Goal: Task Accomplishment & Management: Use online tool/utility

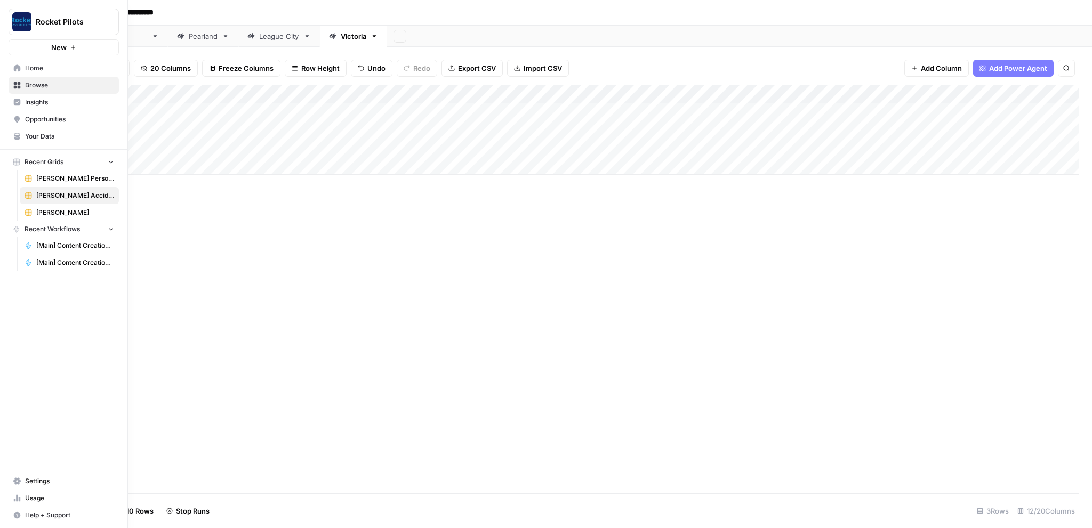
click at [52, 180] on span "[PERSON_NAME] Personal Injury & Car Accident Lawyers" at bounding box center [75, 179] width 78 height 10
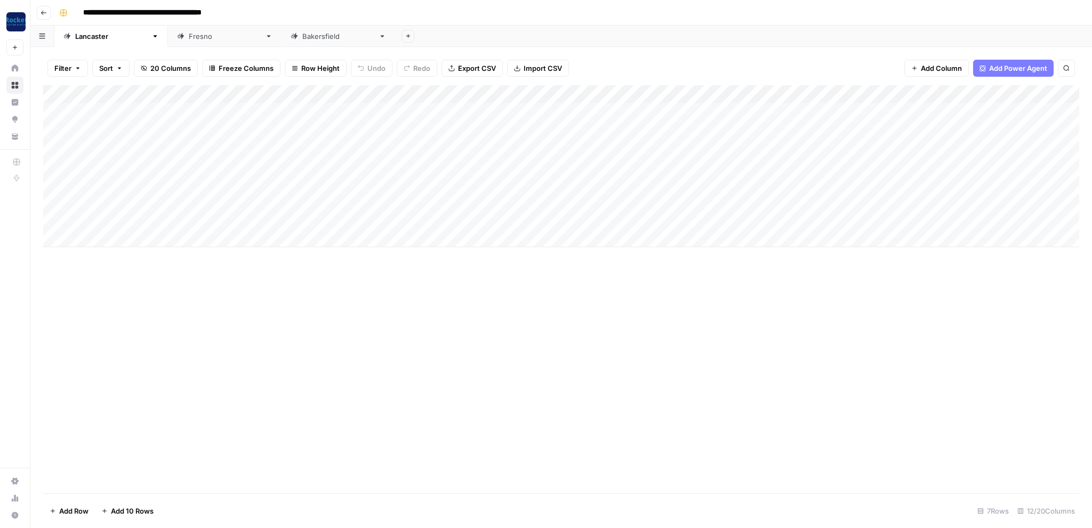
click at [189, 37] on div "[GEOGRAPHIC_DATA]" at bounding box center [225, 36] width 72 height 11
type input "**********"
click at [290, 39] on div "[GEOGRAPHIC_DATA]" at bounding box center [332, 36] width 84 height 11
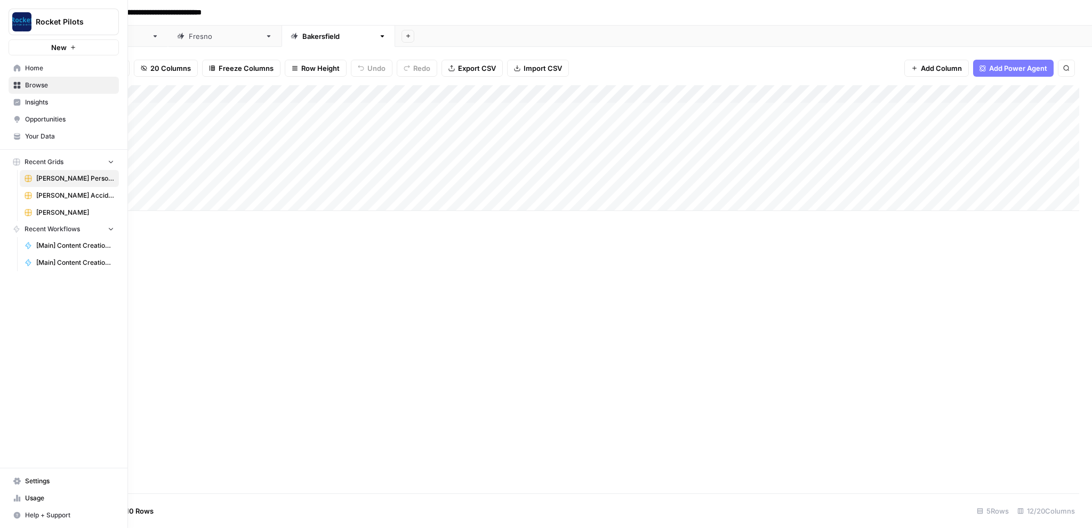
click at [57, 212] on span "[PERSON_NAME]" at bounding box center [75, 213] width 78 height 10
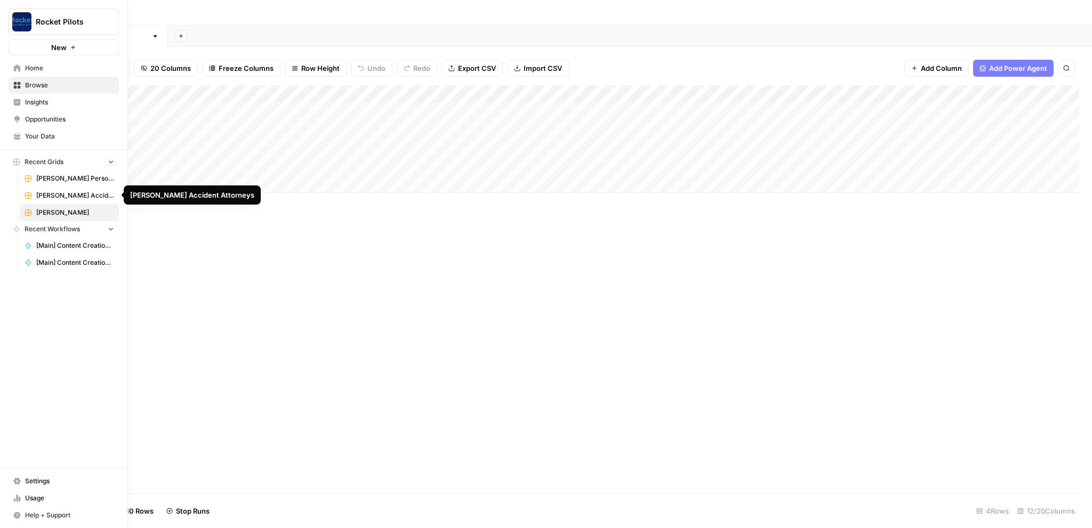
click at [65, 193] on span "[PERSON_NAME] Accident Attorneys" at bounding box center [75, 196] width 78 height 10
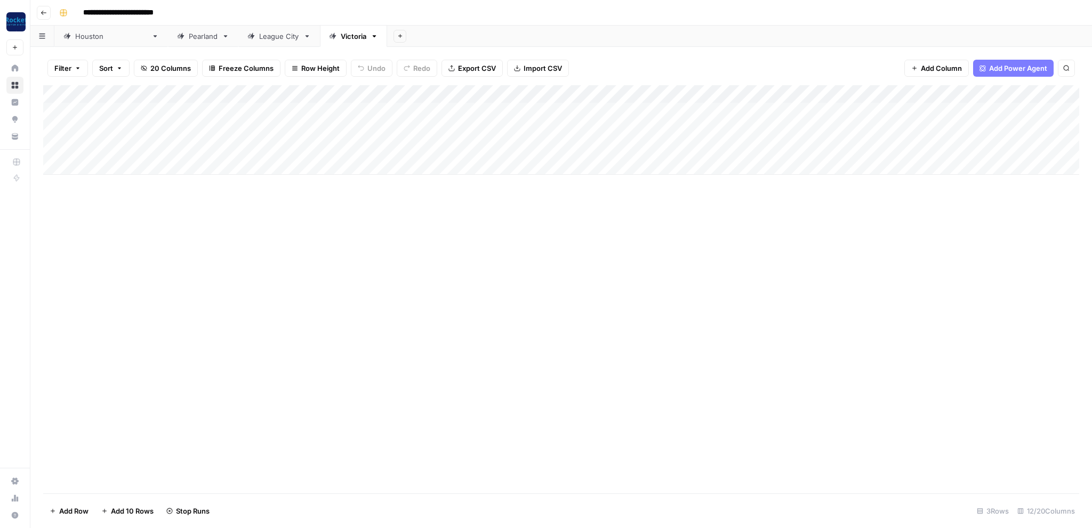
click at [189, 38] on div "Pearland" at bounding box center [203, 36] width 29 height 11
type input "**********"
click at [59, 109] on div "Add Column" at bounding box center [561, 120] width 1036 height 71
click at [54, 127] on div "Add Column" at bounding box center [561, 120] width 1036 height 71
click at [71, 513] on span "Delete 2 Rows" at bounding box center [73, 511] width 47 height 11
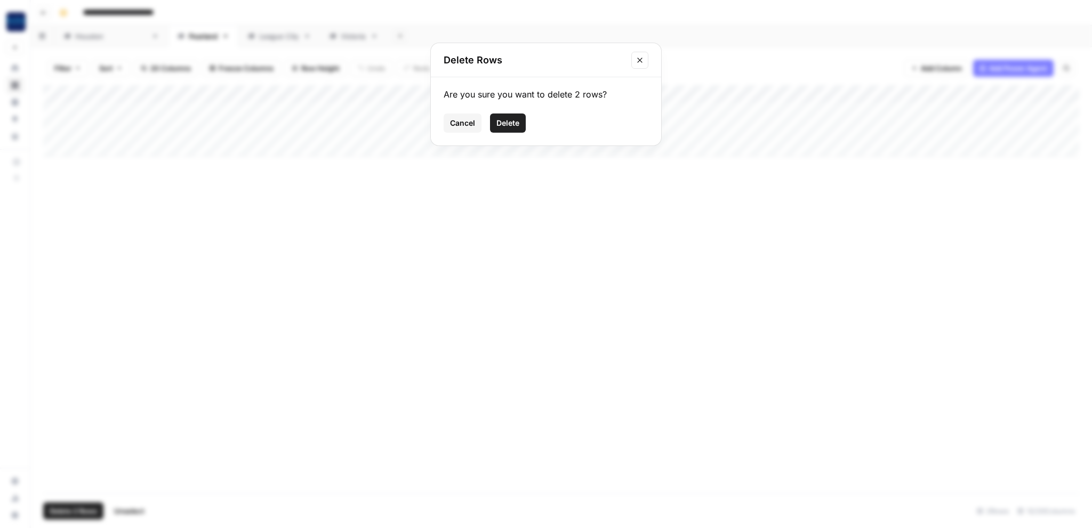
click at [466, 123] on span "Cancel" at bounding box center [462, 123] width 25 height 11
click at [70, 513] on span "Delete 2 Rows" at bounding box center [73, 511] width 47 height 11
click at [512, 124] on span "Delete" at bounding box center [507, 123] width 23 height 11
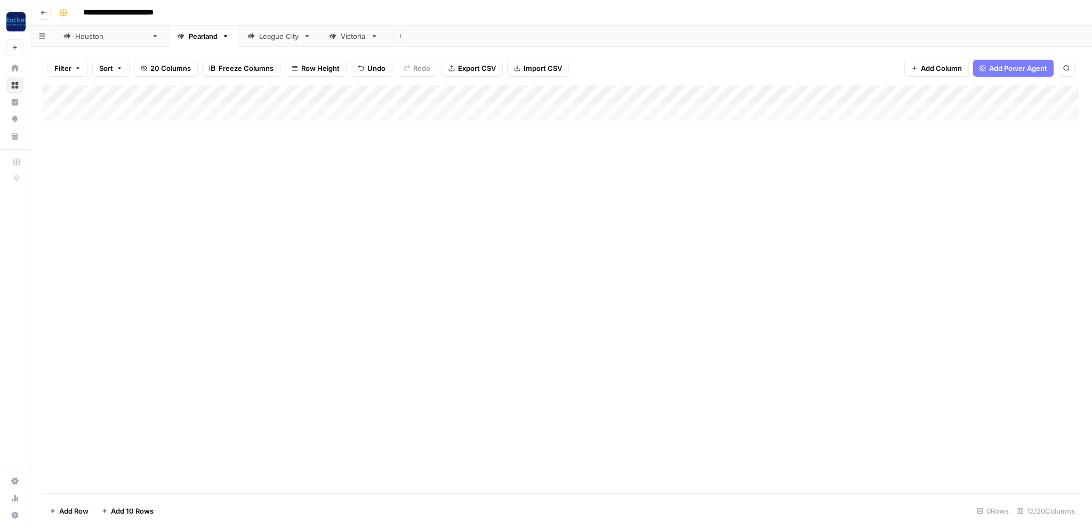
click at [109, 110] on div "Add Column" at bounding box center [561, 102] width 1036 height 35
type textarea "**********"
click at [343, 112] on div "Add Column" at bounding box center [561, 111] width 1036 height 53
click at [336, 110] on div "Add Column" at bounding box center [561, 111] width 1036 height 53
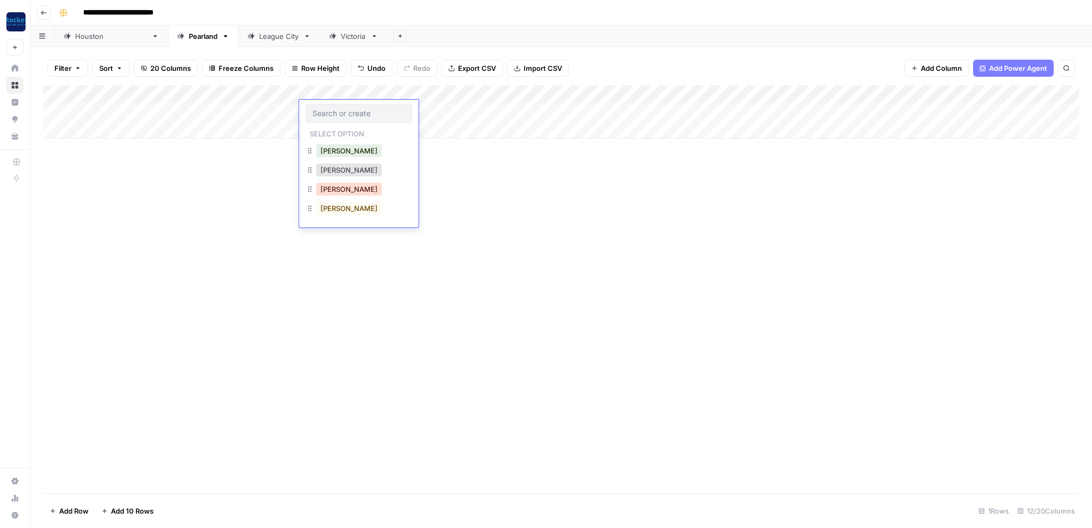
click at [335, 189] on button "[PERSON_NAME]" at bounding box center [349, 189] width 66 height 13
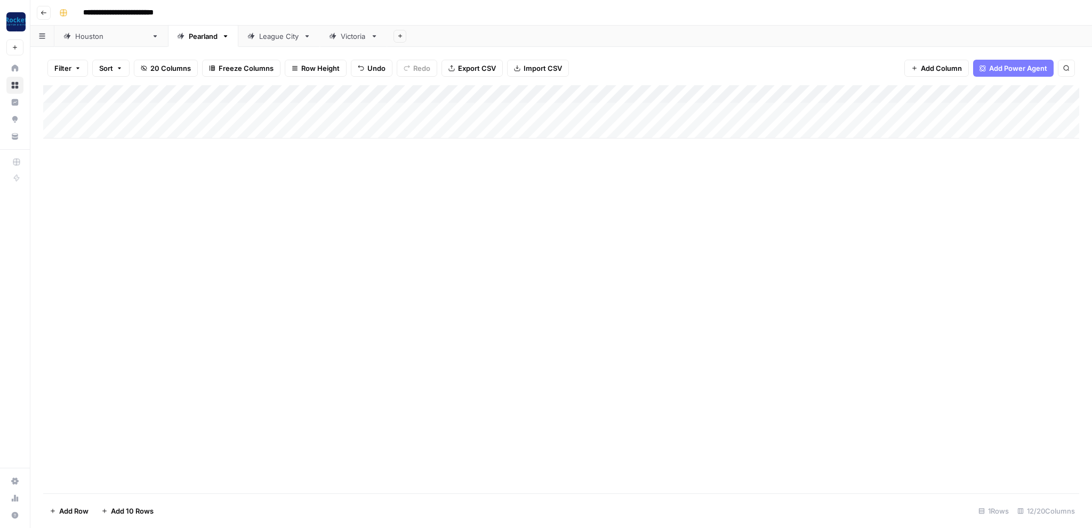
click at [488, 107] on div "Add Column" at bounding box center [561, 111] width 1036 height 53
click at [487, 107] on div "Add Column" at bounding box center [561, 111] width 1036 height 53
click at [489, 155] on button "Blog Post" at bounding box center [490, 150] width 39 height 13
click at [592, 110] on div "Add Column" at bounding box center [561, 111] width 1036 height 53
click at [84, 44] on link "[GEOGRAPHIC_DATA]" at bounding box center [111, 36] width 114 height 21
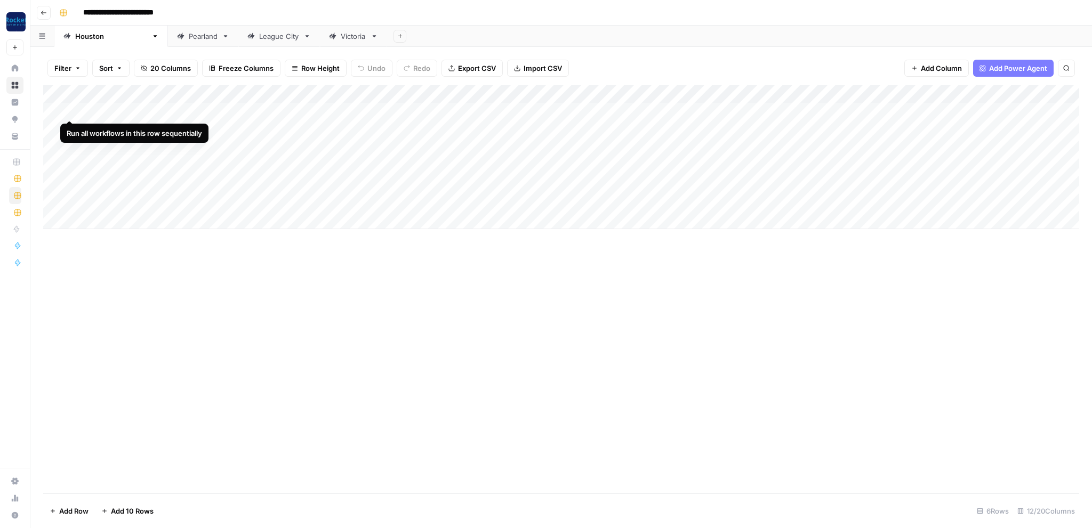
click at [57, 108] on div "Add Column" at bounding box center [561, 157] width 1036 height 144
click at [54, 201] on div "Add Column" at bounding box center [561, 157] width 1036 height 144
click at [75, 511] on span "Delete 6 Rows" at bounding box center [73, 511] width 47 height 11
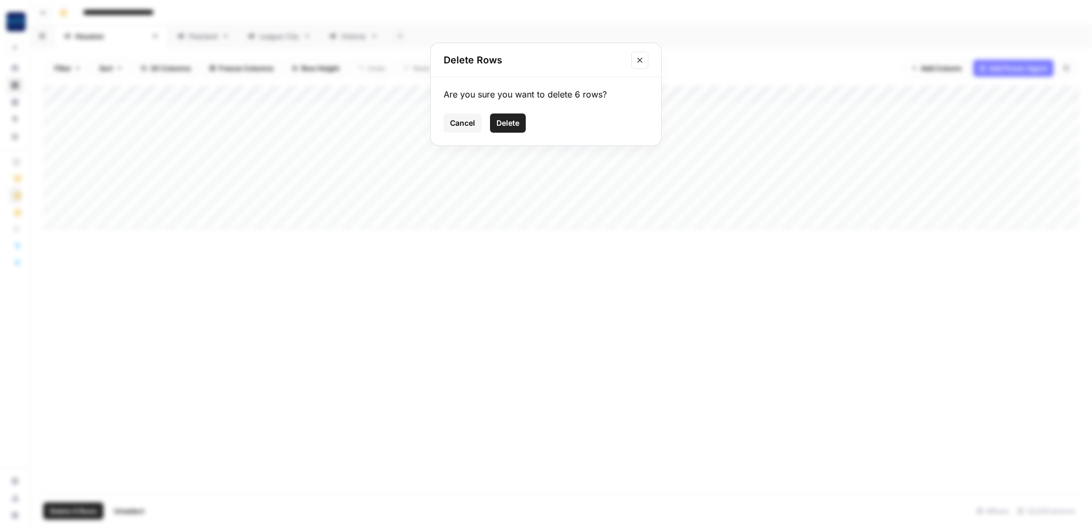
click at [513, 118] on span "Delete" at bounding box center [507, 123] width 23 height 11
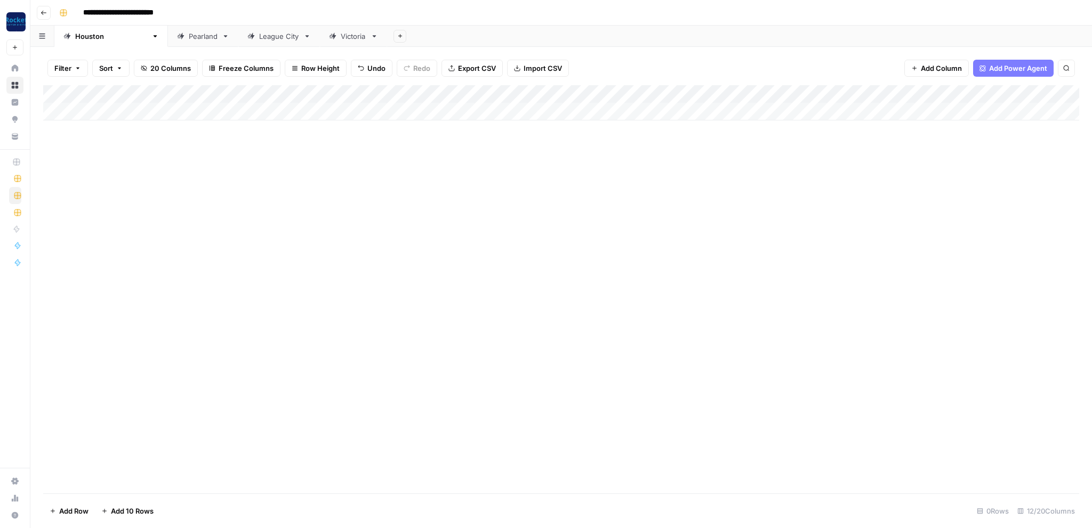
click at [126, 110] on div "Add Column" at bounding box center [561, 102] width 1036 height 35
click at [120, 144] on div "Add Column" at bounding box center [561, 120] width 1036 height 71
click at [123, 158] on div "Add Column" at bounding box center [561, 130] width 1036 height 90
click at [125, 112] on div "Add Column" at bounding box center [561, 139] width 1036 height 108
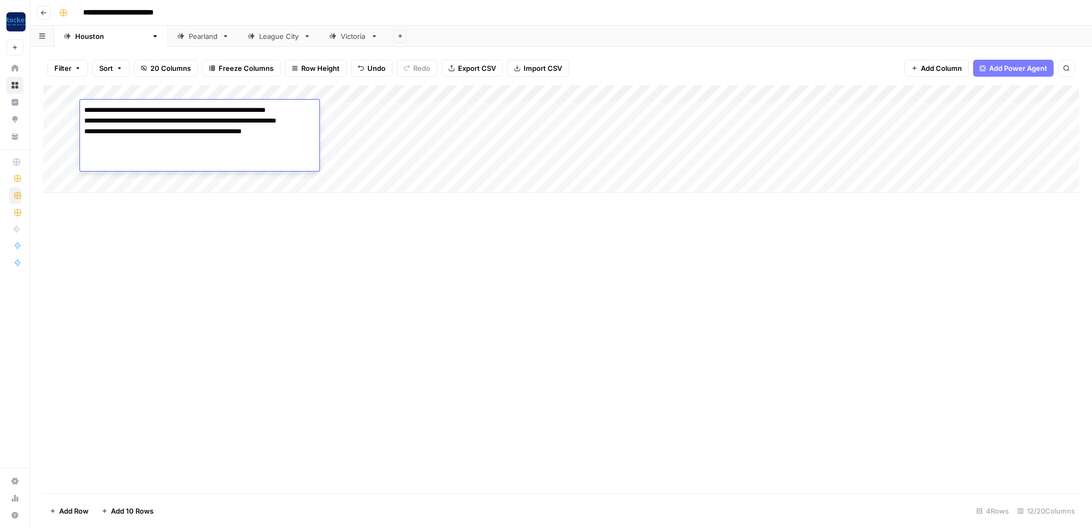
type textarea "**********"
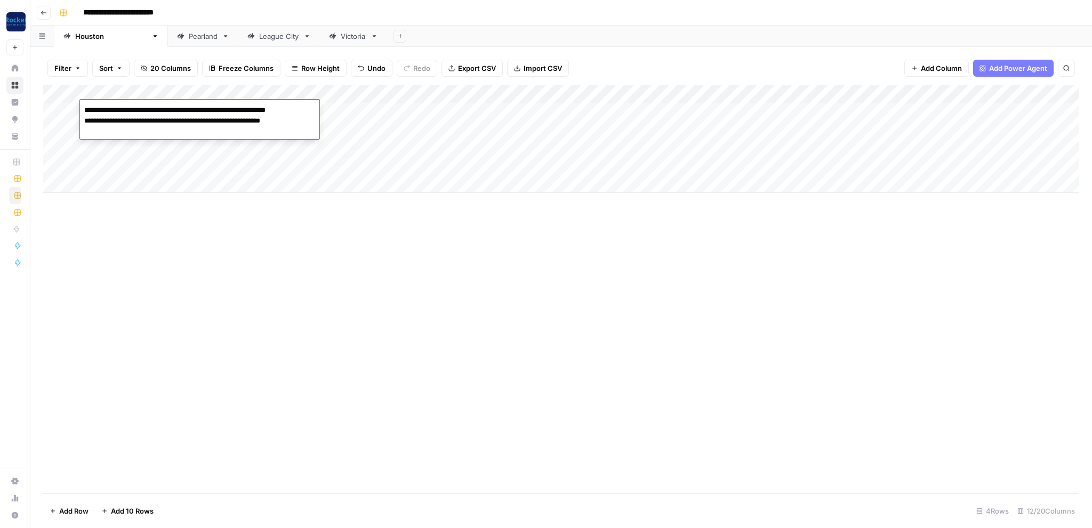
type textarea "**********"
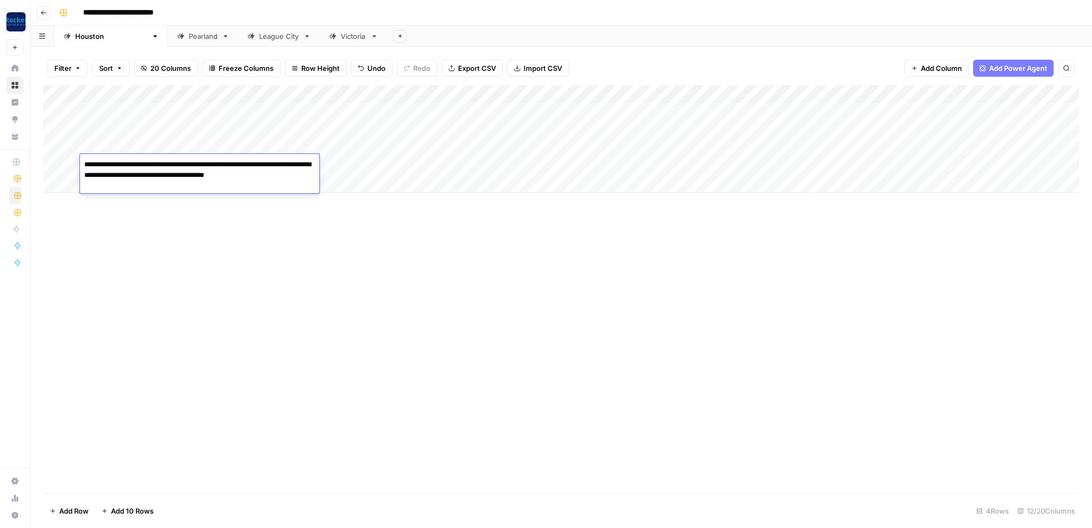
type textarea "**********"
click at [362, 116] on div "Add Column" at bounding box center [561, 139] width 1036 height 108
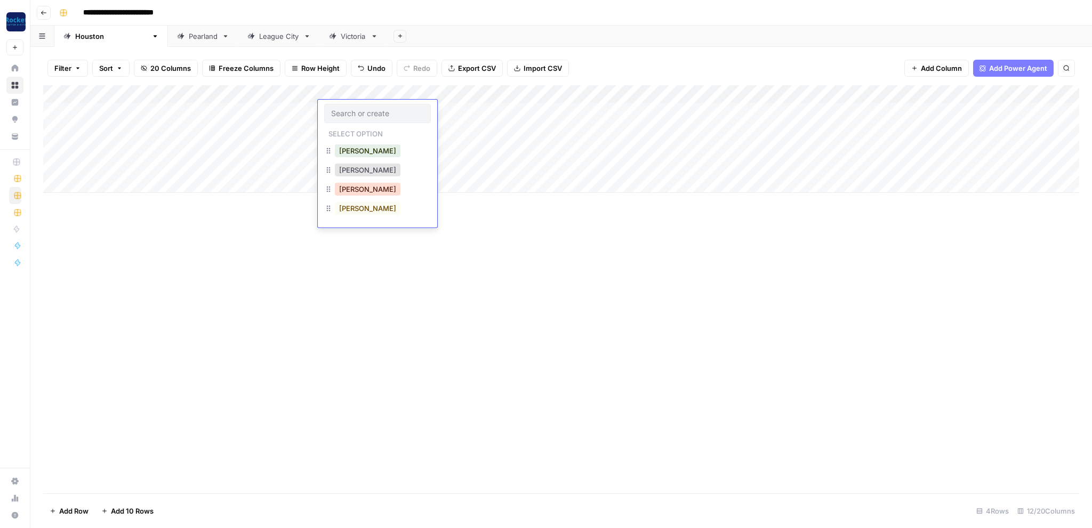
click at [351, 189] on button "[PERSON_NAME]" at bounding box center [368, 189] width 66 height 13
click at [526, 108] on div "Add Column" at bounding box center [561, 139] width 1036 height 108
click at [525, 108] on div "Add Column" at bounding box center [561, 139] width 1036 height 108
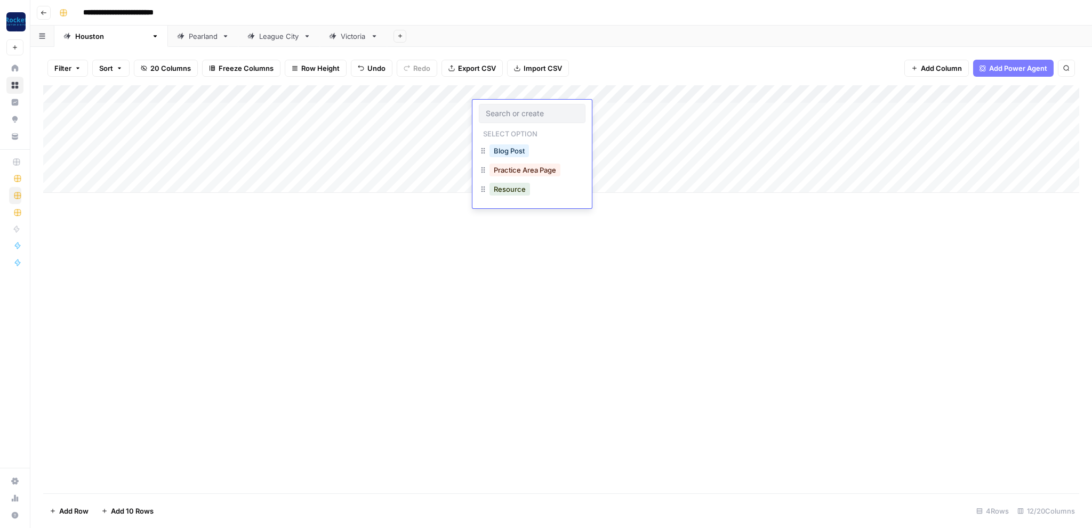
click at [525, 108] on div at bounding box center [532, 113] width 107 height 19
click at [519, 150] on button "Blog Post" at bounding box center [508, 150] width 39 height 13
click at [509, 125] on div "Add Column" at bounding box center [561, 139] width 1036 height 108
click at [520, 188] on button "Practice Area Page" at bounding box center [524, 188] width 71 height 13
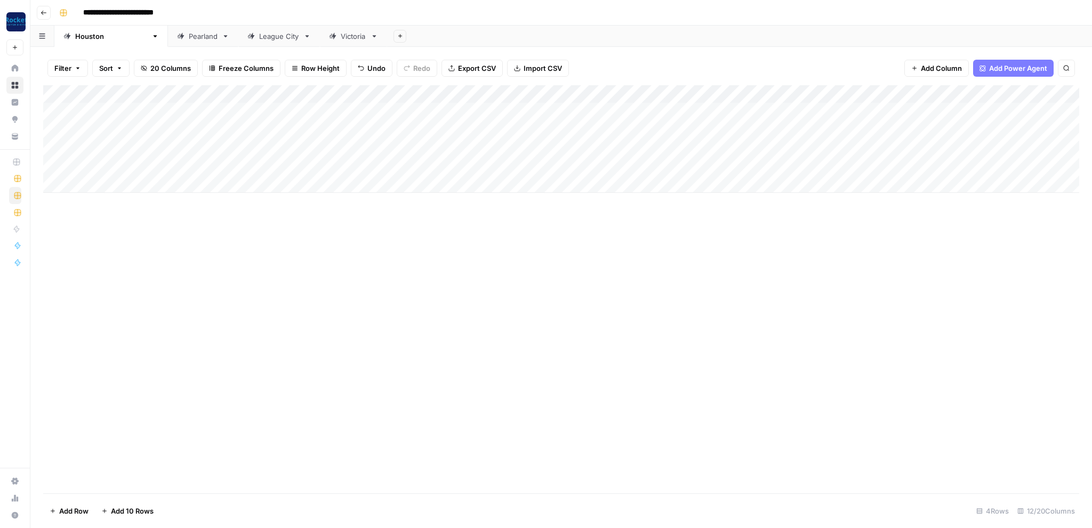
click at [660, 91] on div "Add Column" at bounding box center [561, 139] width 1036 height 108
click at [675, 117] on span "All Rows" at bounding box center [696, 116] width 67 height 11
click at [259, 37] on div "League City" at bounding box center [279, 36] width 40 height 11
click at [57, 107] on div "Add Column" at bounding box center [561, 130] width 1036 height 90
click at [56, 129] on div "Add Column" at bounding box center [561, 130] width 1036 height 90
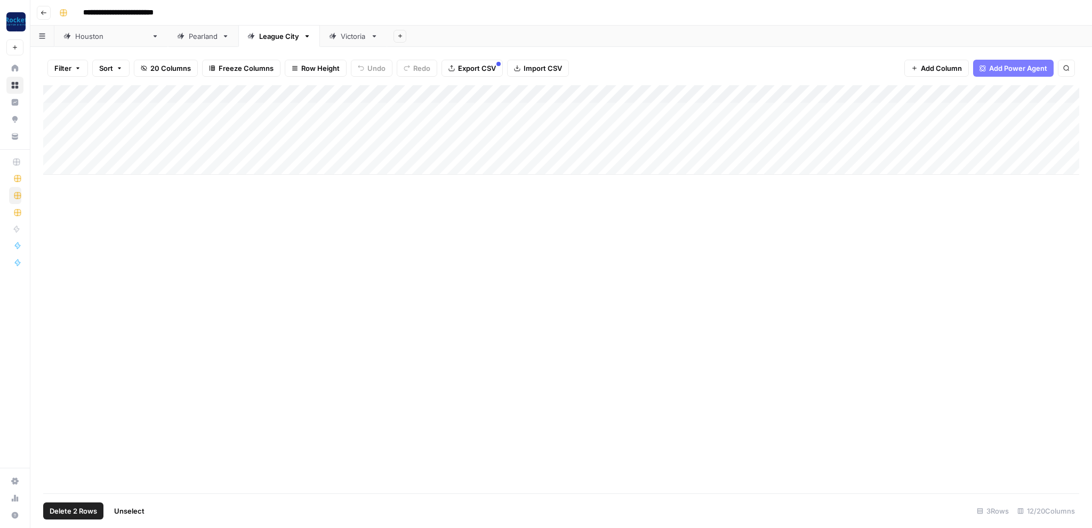
click at [86, 510] on span "Delete 2 Rows" at bounding box center [73, 511] width 47 height 11
click at [503, 121] on span "Delete" at bounding box center [507, 123] width 23 height 11
click at [127, 94] on div "Add Column" at bounding box center [561, 111] width 1036 height 53
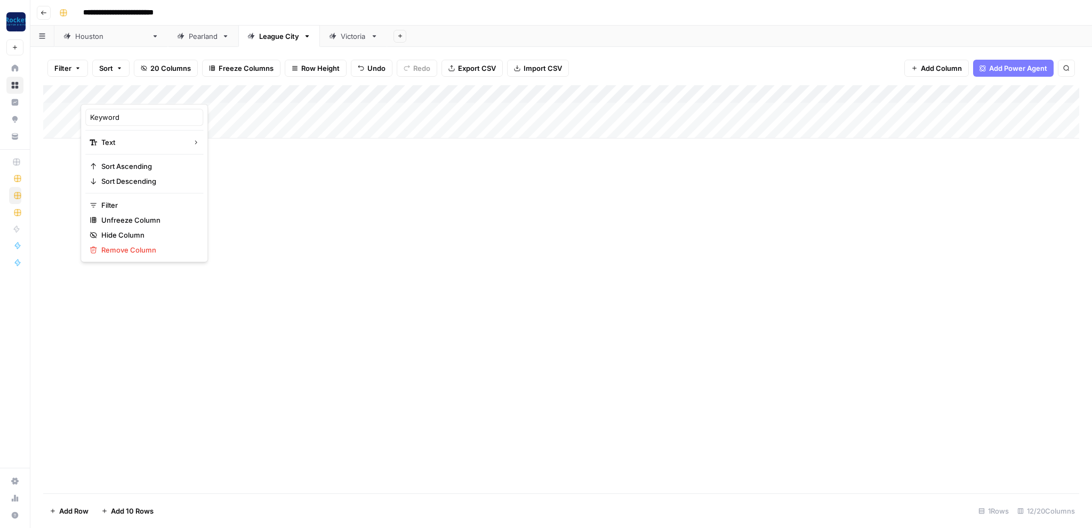
click at [276, 213] on div "Add Column" at bounding box center [561, 289] width 1036 height 408
click at [153, 112] on div "Add Column" at bounding box center [561, 111] width 1036 height 53
click at [126, 110] on div "Add Column" at bounding box center [561, 111] width 1036 height 53
click at [126, 110] on textarea at bounding box center [165, 110] width 171 height 15
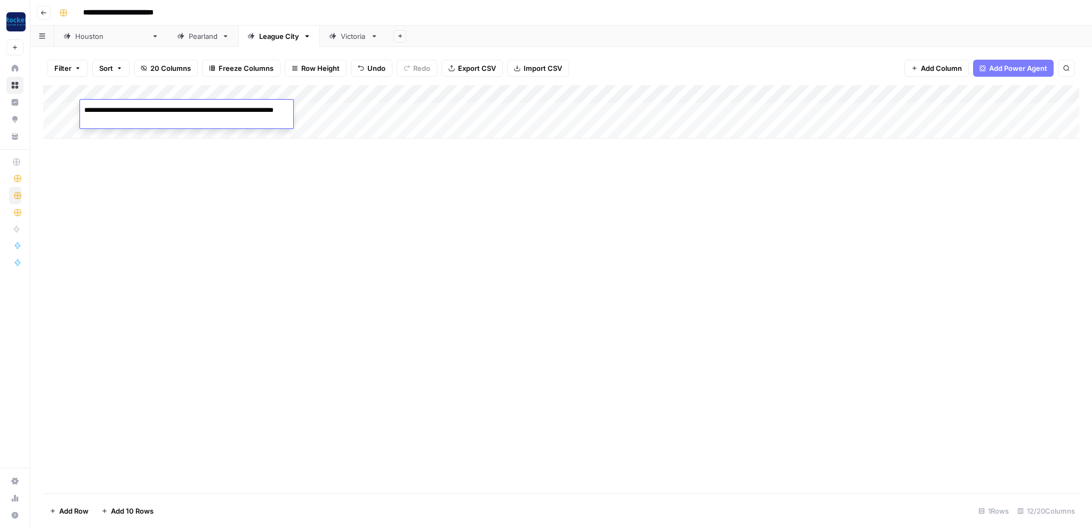
type textarea "**********"
click at [227, 107] on div "Add Column" at bounding box center [561, 111] width 1036 height 53
click at [224, 107] on div "Add Column" at bounding box center [561, 111] width 1036 height 53
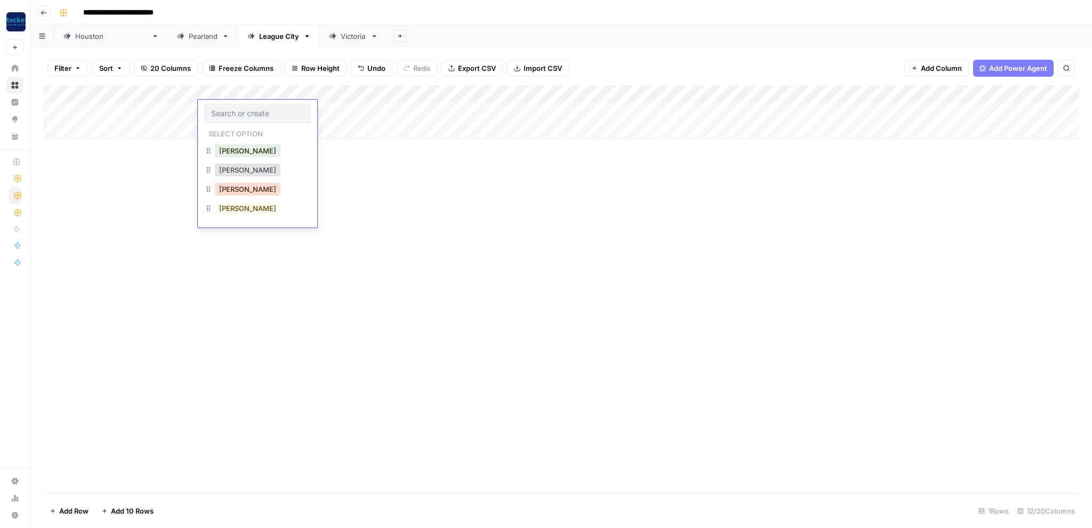
click at [227, 193] on button "[PERSON_NAME]" at bounding box center [248, 189] width 66 height 13
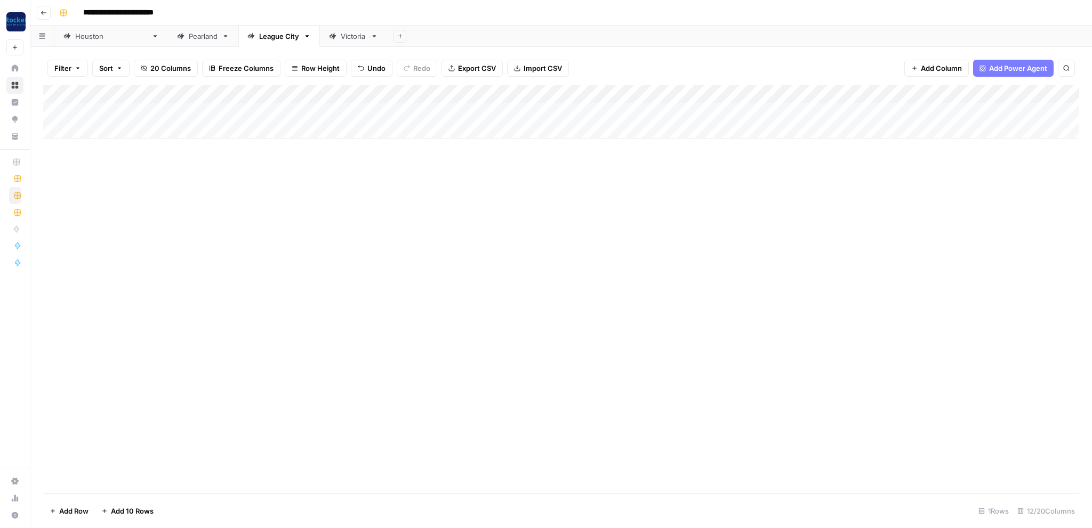
drag, startPoint x: 198, startPoint y: 87, endPoint x: 311, endPoint y: 95, distance: 112.8
click at [321, 95] on div "Add Column" at bounding box center [561, 111] width 1036 height 53
click at [293, 107] on div "Add Column" at bounding box center [561, 111] width 1036 height 53
click at [366, 201] on div "Add Column" at bounding box center [561, 289] width 1036 height 408
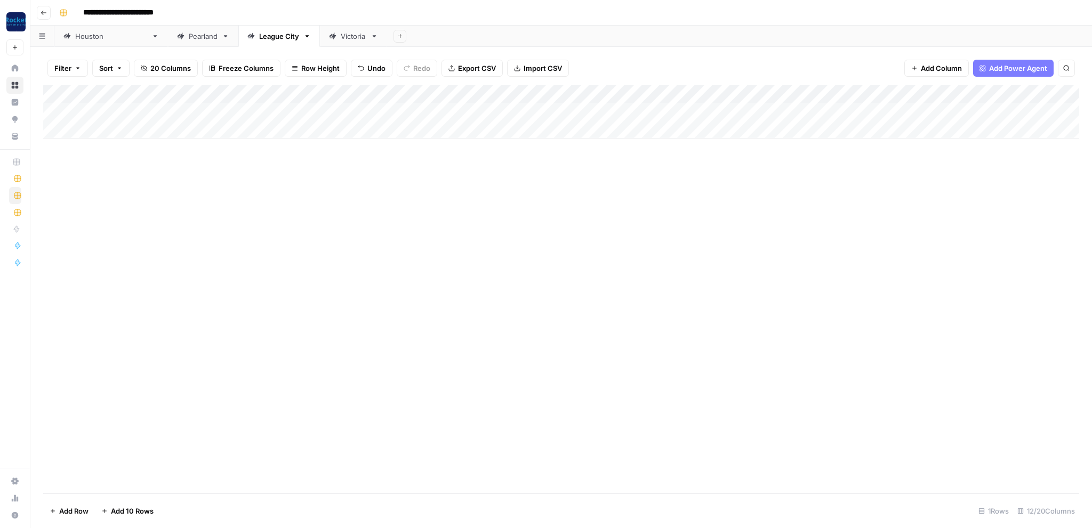
click at [530, 108] on div "Add Column" at bounding box center [561, 111] width 1036 height 53
click at [529, 110] on div "Add Column" at bounding box center [561, 111] width 1036 height 53
click at [519, 152] on button "Blog Post" at bounding box center [511, 150] width 39 height 13
click at [526, 233] on div "Add Column" at bounding box center [561, 289] width 1036 height 408
click at [624, 108] on div "Add Column" at bounding box center [561, 111] width 1036 height 53
